Goal: Ask a question

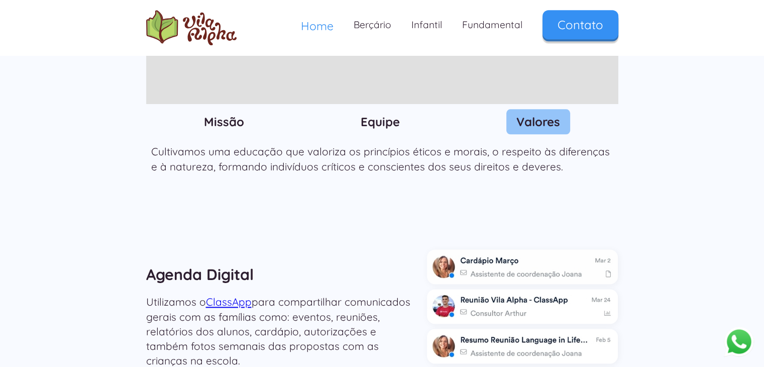
scroll to position [1237, 0]
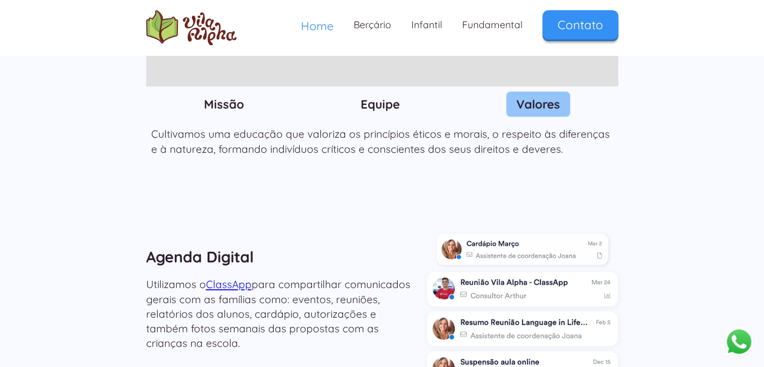
click at [539, 233] on img at bounding box center [522, 248] width 172 height 31
click at [497, 233] on img at bounding box center [522, 248] width 172 height 31
click at [491, 233] on img at bounding box center [522, 248] width 172 height 31
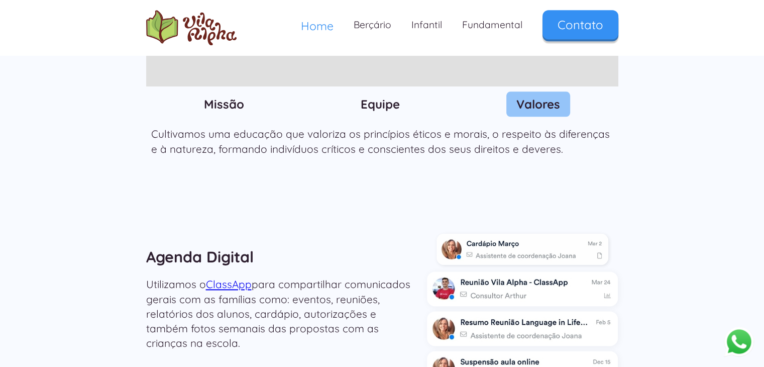
click at [491, 233] on img at bounding box center [522, 248] width 172 height 31
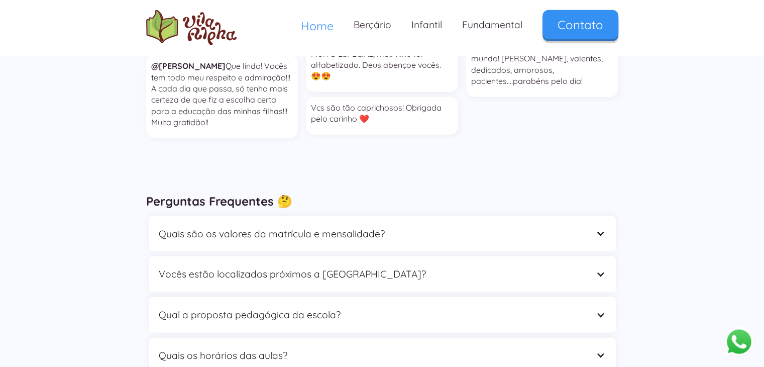
scroll to position [2748, 0]
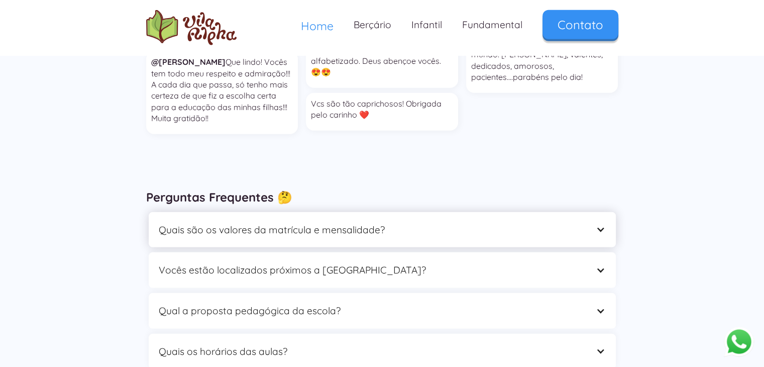
click at [600, 225] on div at bounding box center [601, 230] width 10 height 10
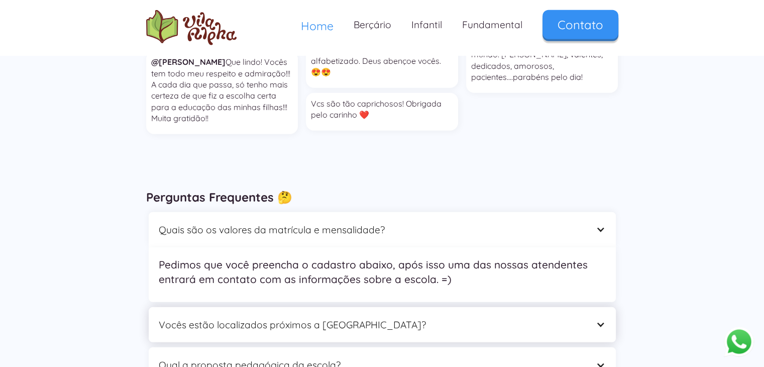
click at [563, 317] on div "Vocês estão localizados próximos a [GEOGRAPHIC_DATA]?" at bounding box center [372, 325] width 427 height 16
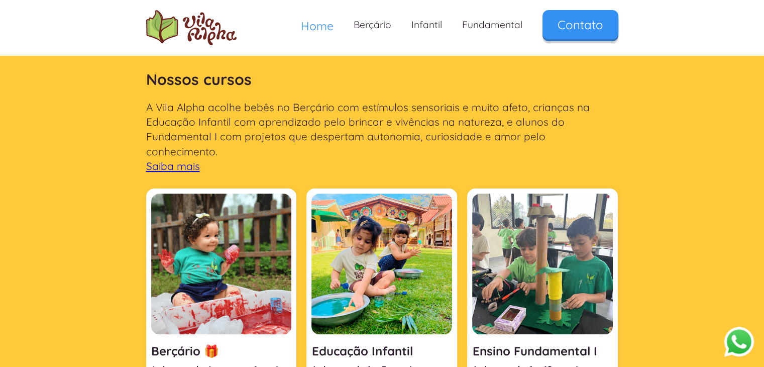
scroll to position [221, 0]
